Goal: Navigation & Orientation: Find specific page/section

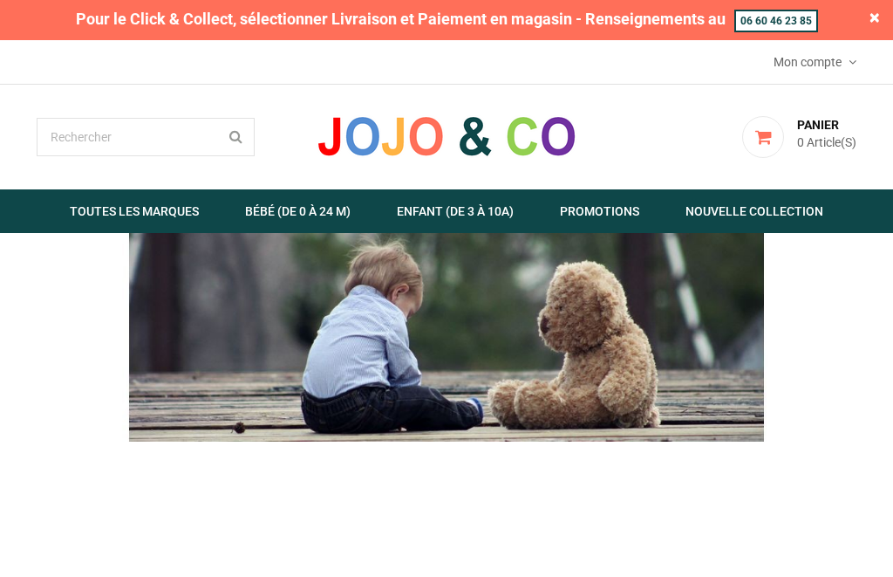
click at [309, 200] on link "  Bébé (de 0 à 24 m)" at bounding box center [297, 211] width 149 height 44
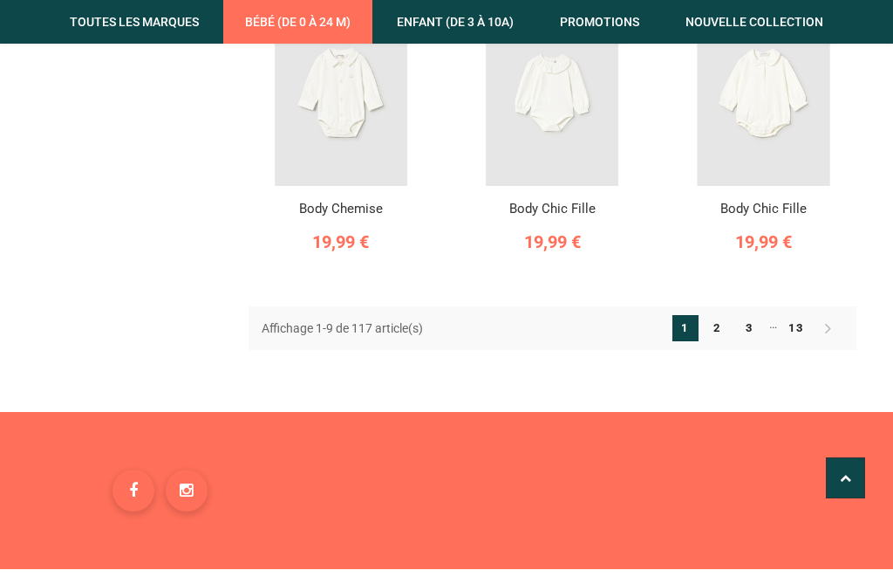
scroll to position [1136, 0]
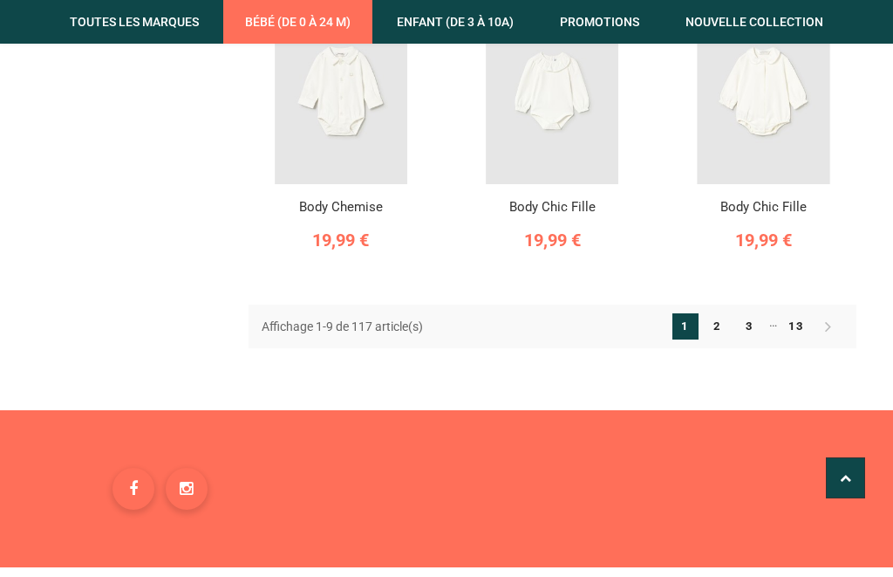
click at [727, 313] on link "2" at bounding box center [718, 326] width 26 height 26
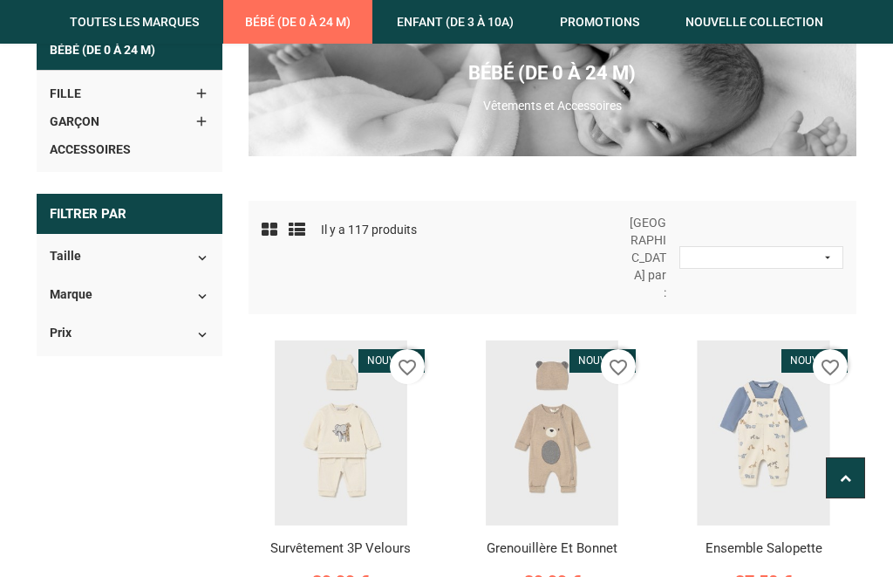
scroll to position [236, 0]
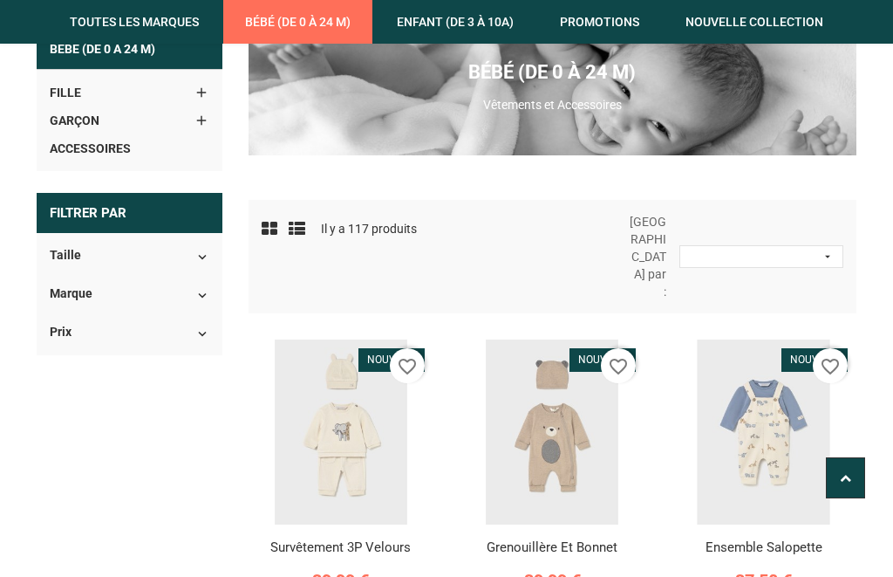
click at [745, 17] on link "Nouvelle Collection" at bounding box center [754, 22] width 181 height 44
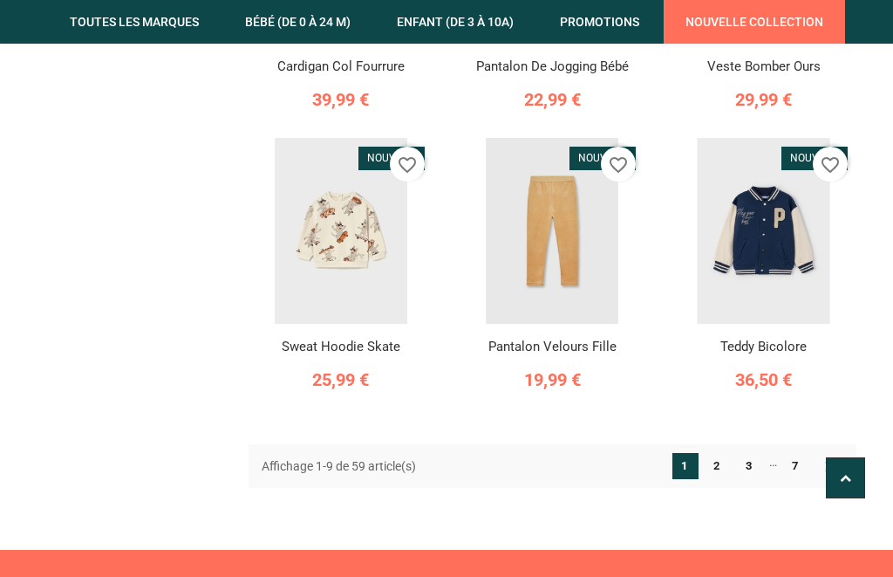
scroll to position [1000, 0]
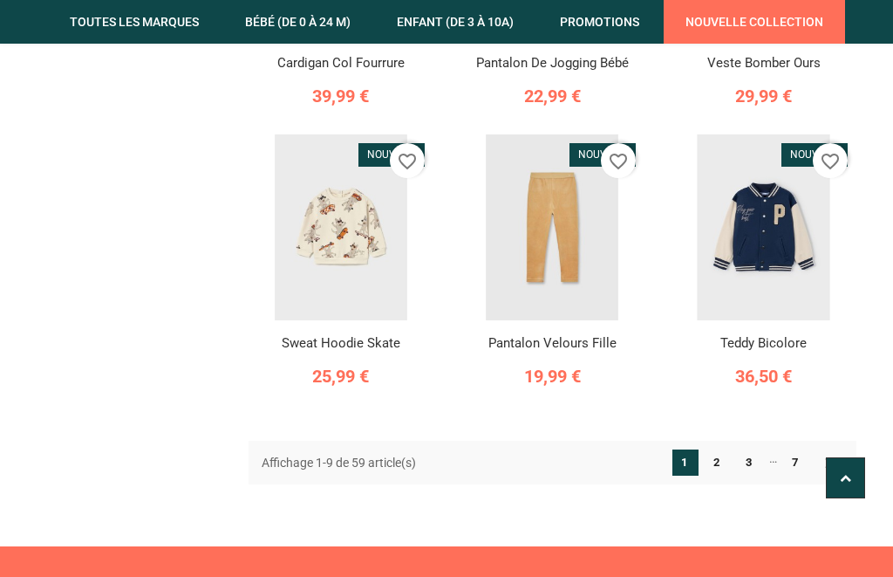
click at [816, 449] on icon at bounding box center [829, 462] width 26 height 26
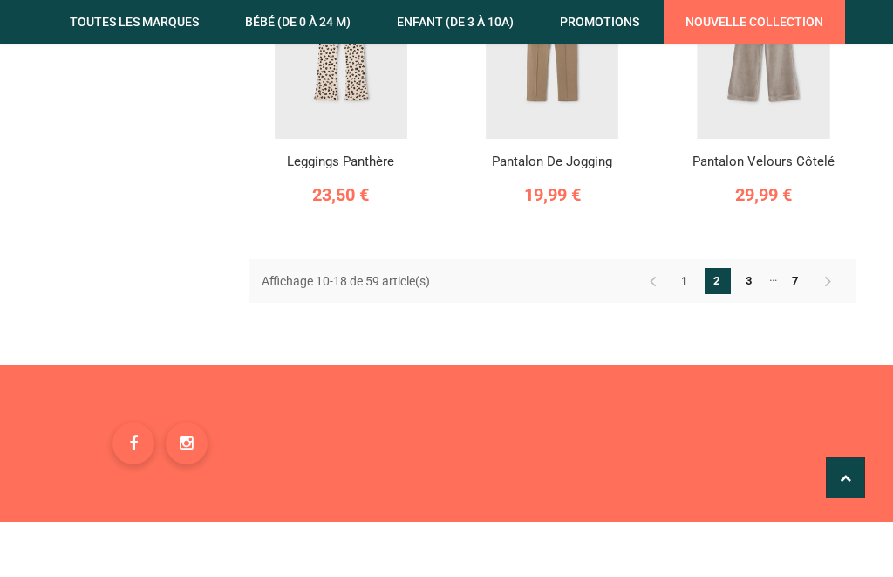
scroll to position [1183, 0]
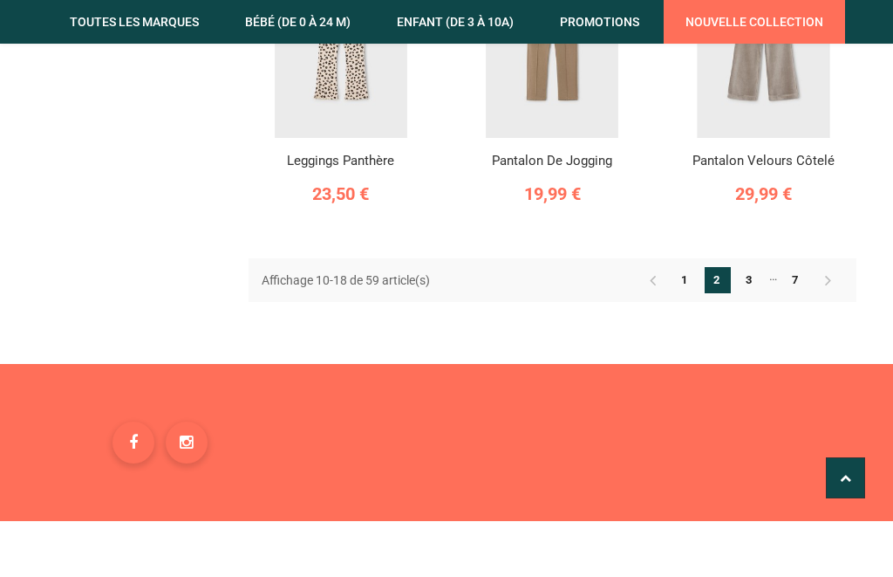
click at [761, 267] on link "3" at bounding box center [750, 280] width 26 height 26
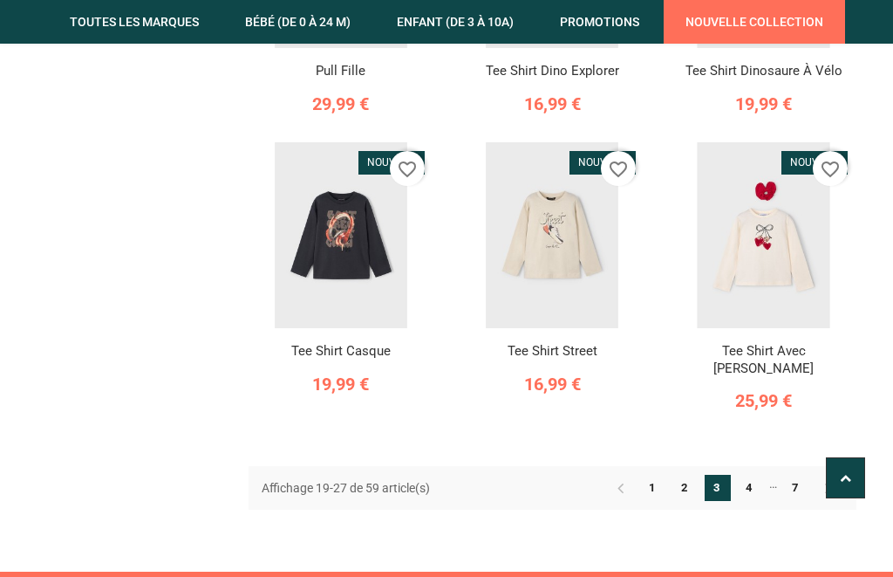
scroll to position [993, 0]
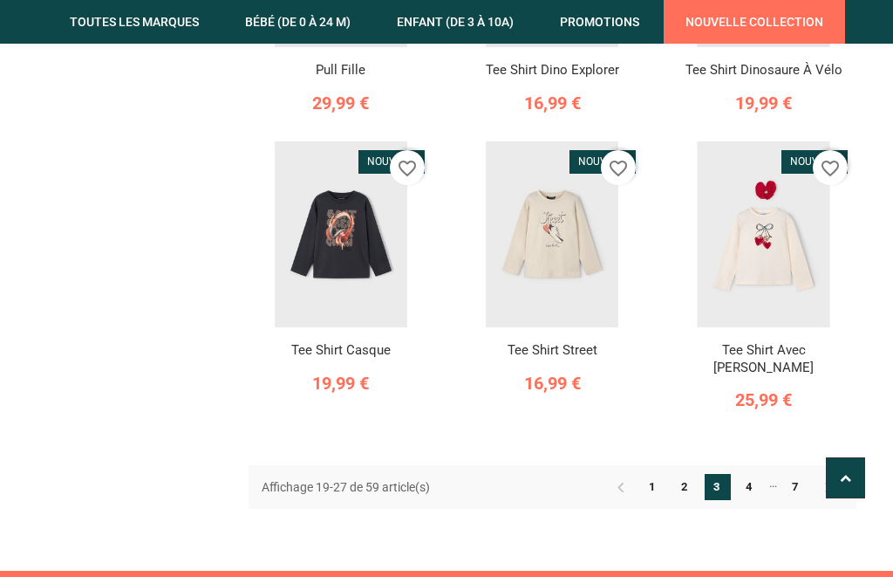
click at [761, 474] on link "4" at bounding box center [750, 487] width 26 height 26
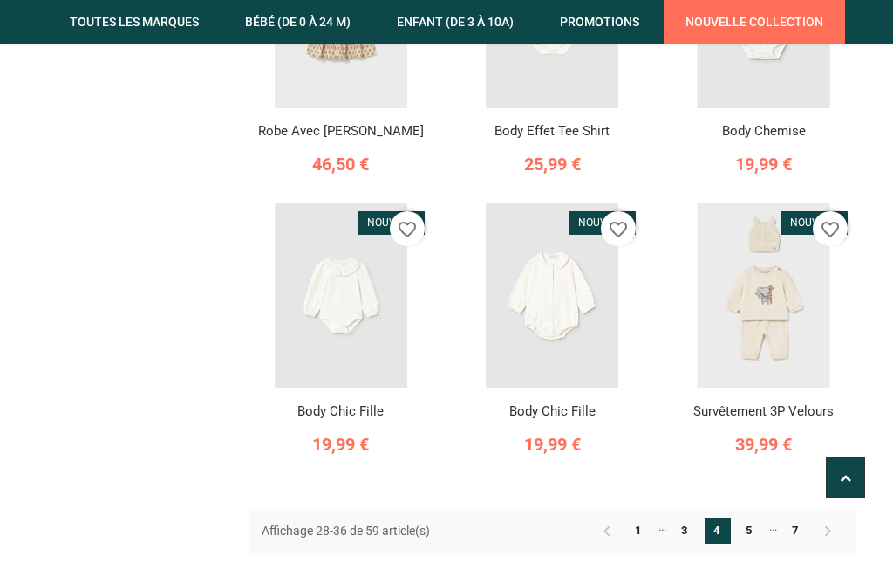
scroll to position [952, 0]
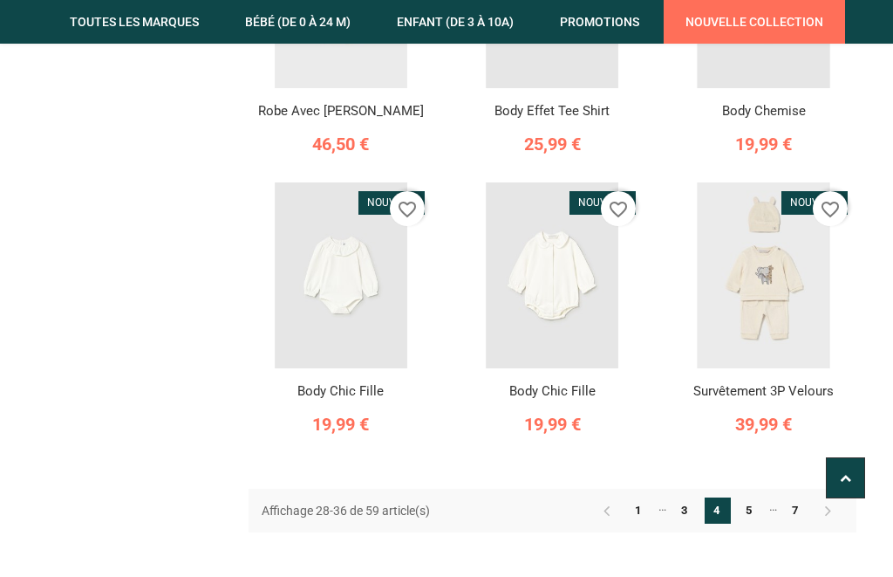
click at [760, 497] on link "5" at bounding box center [750, 510] width 26 height 26
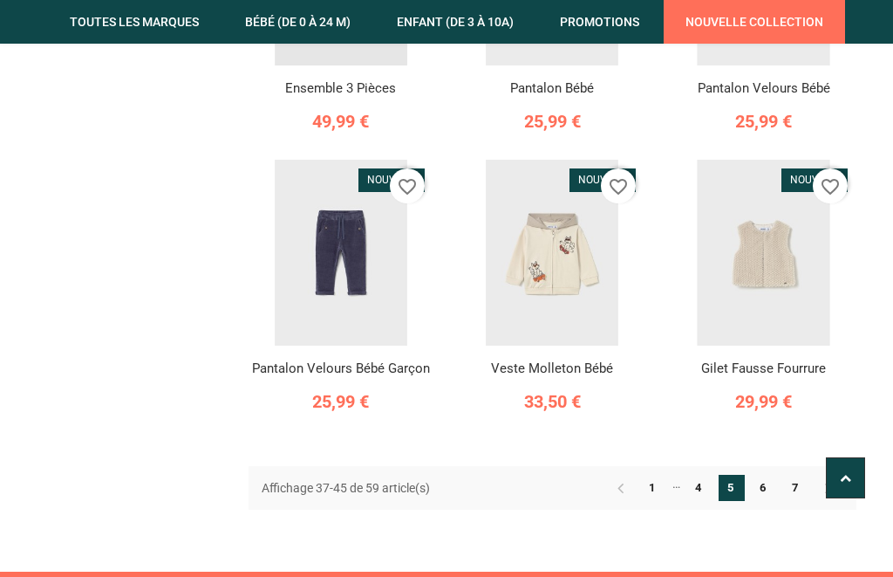
scroll to position [1000, 0]
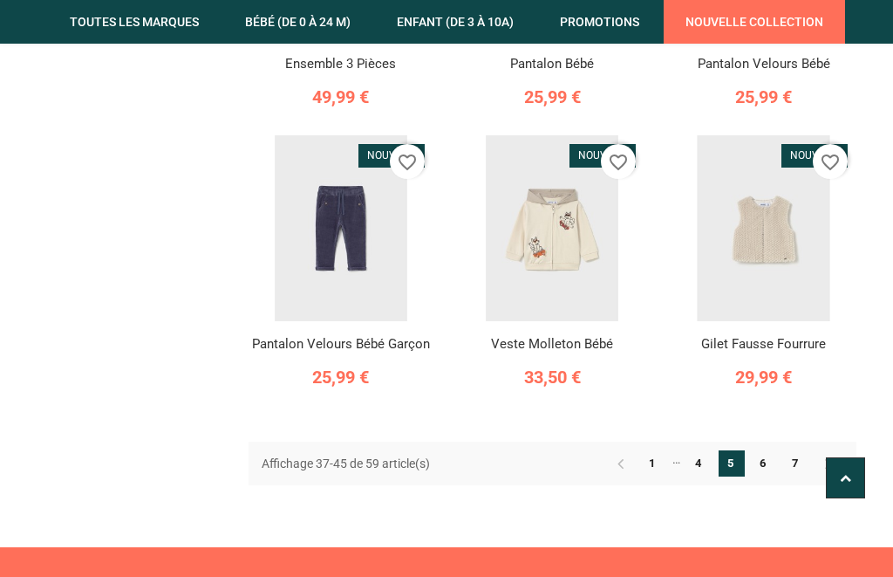
click at [775, 450] on link "6" at bounding box center [764, 463] width 26 height 26
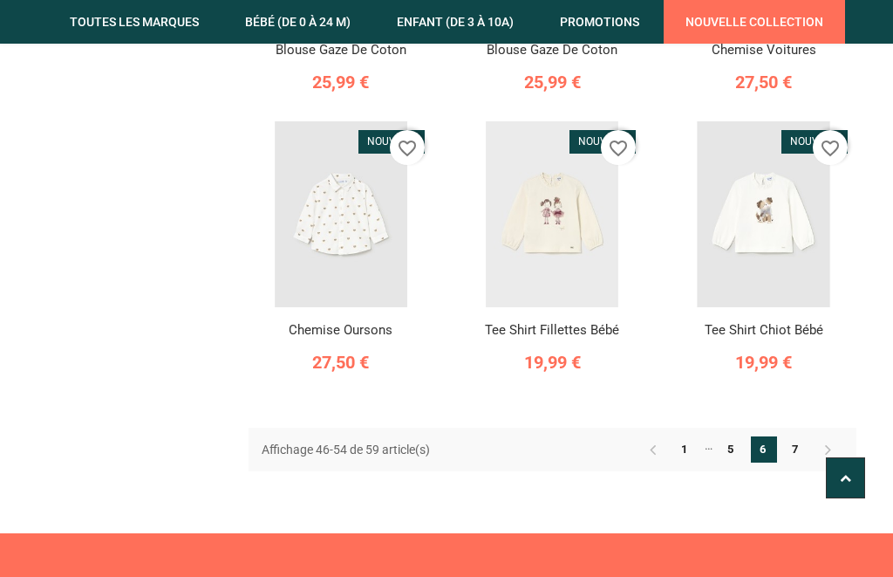
scroll to position [1059, 0]
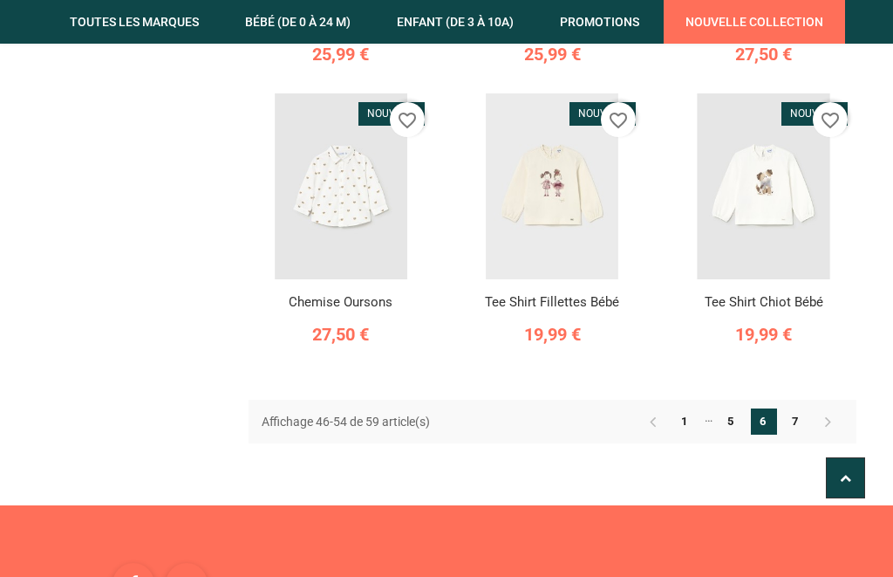
click at [807, 408] on link "7" at bounding box center [796, 421] width 26 height 26
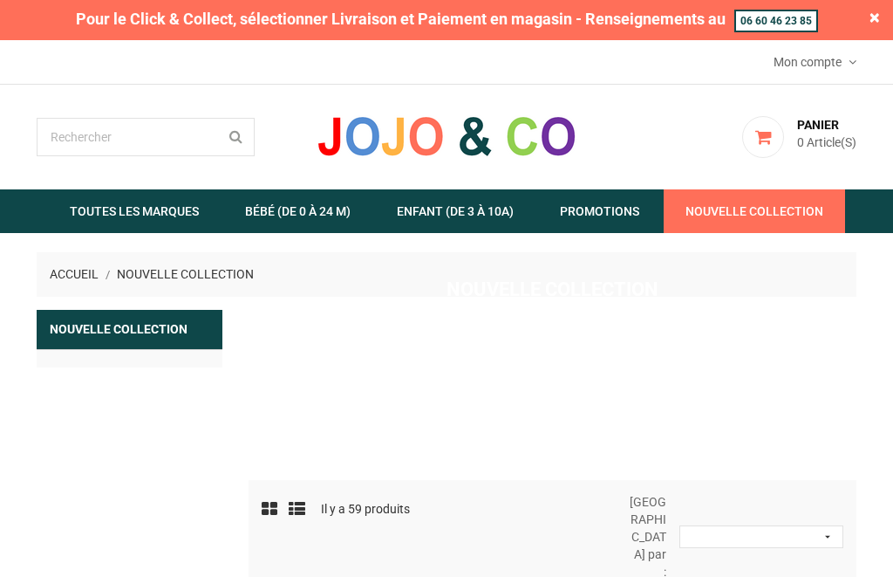
click at [111, 210] on link "  Toutes les marques" at bounding box center [134, 211] width 173 height 44
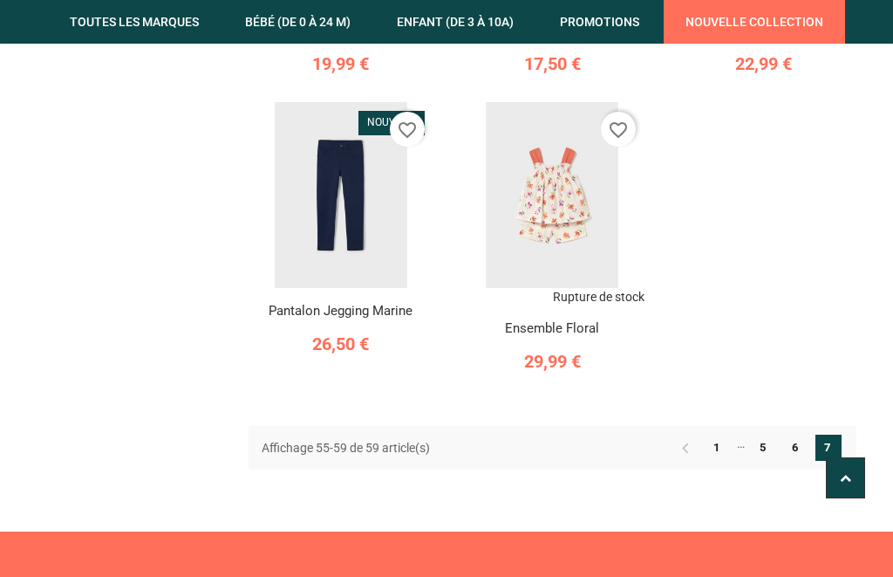
scroll to position [752, 0]
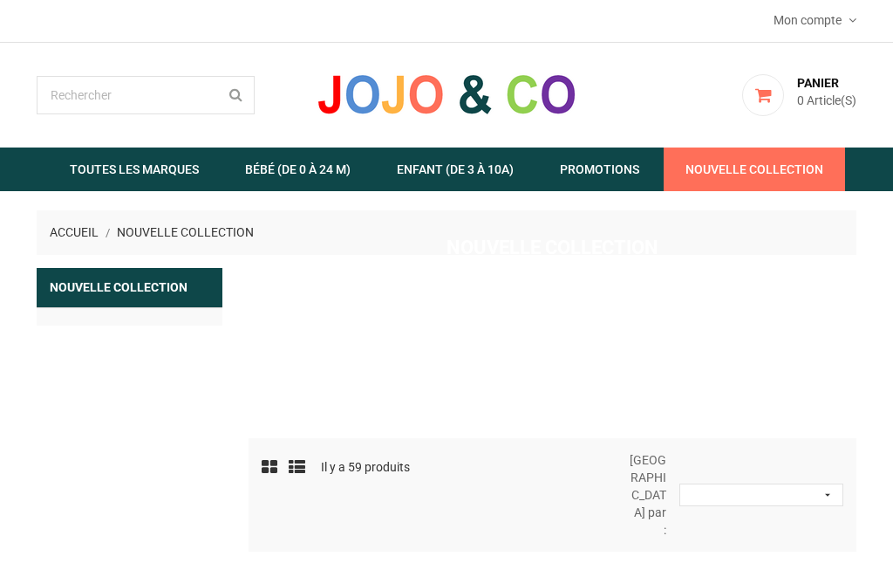
scroll to position [40, 0]
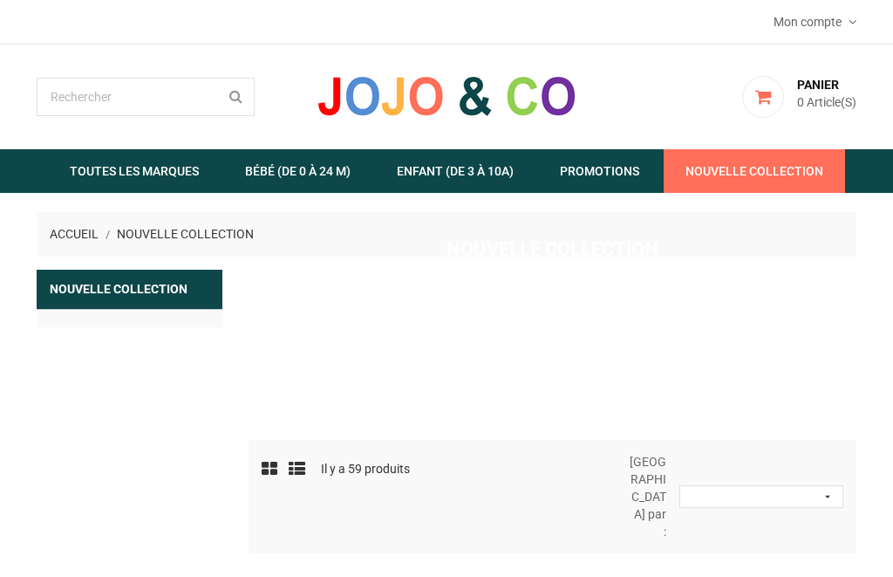
scroll to position [58, 0]
